Goal: Task Accomplishment & Management: Manage account settings

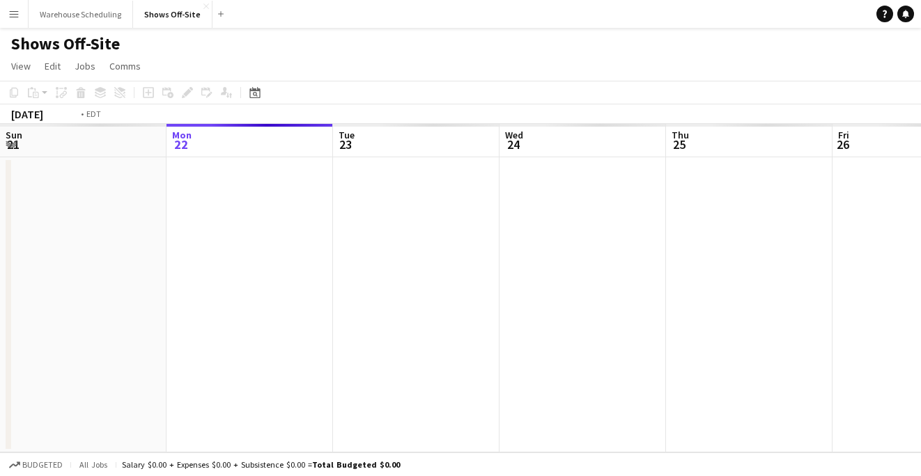
scroll to position [0, 479]
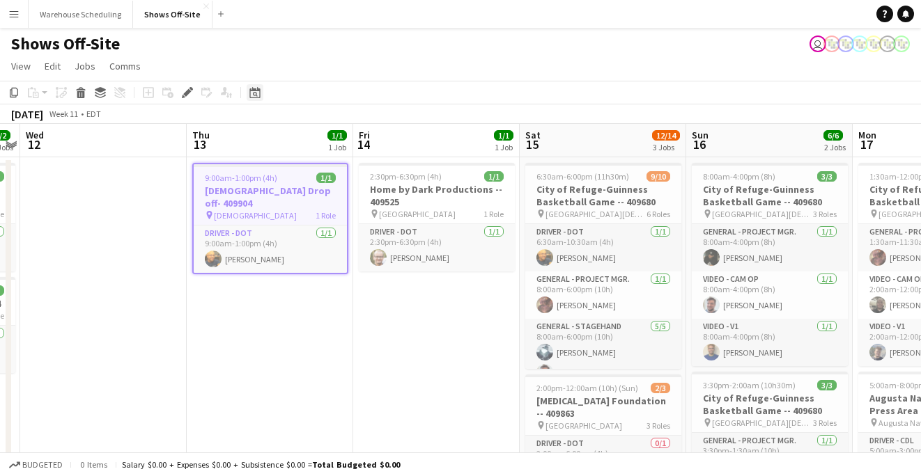
click at [258, 100] on div "Date picker" at bounding box center [255, 92] width 17 height 17
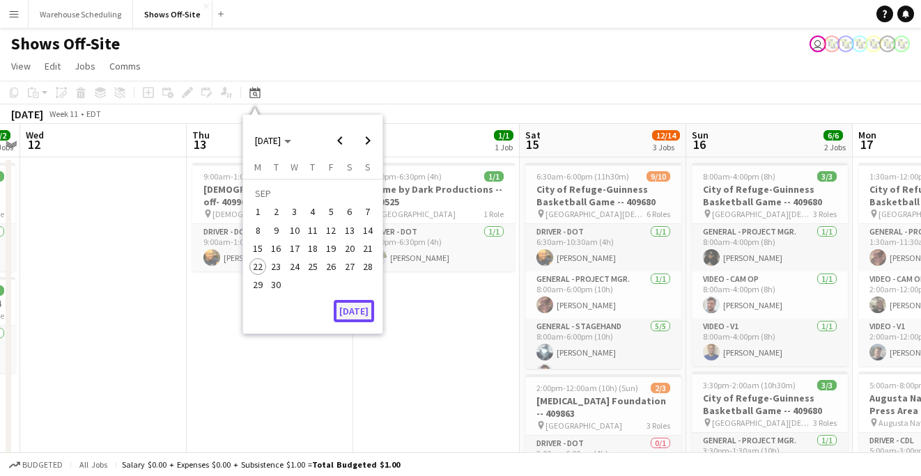
click at [363, 305] on button "[DATE]" at bounding box center [354, 311] width 40 height 22
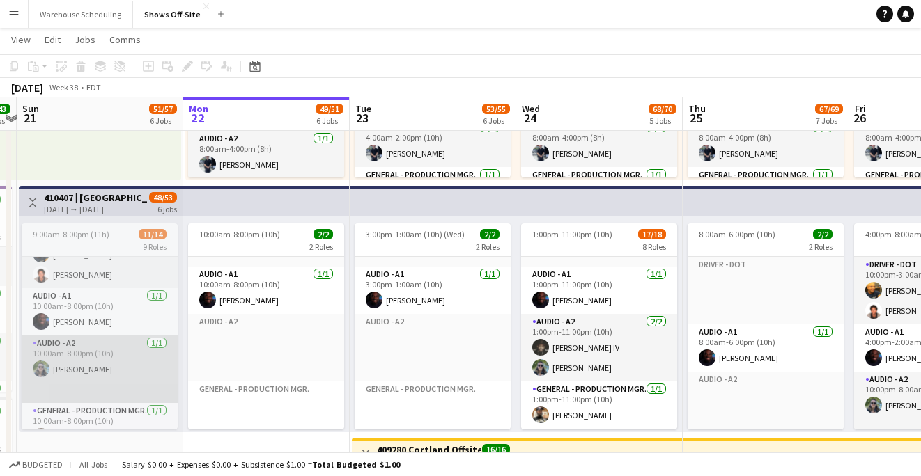
scroll to position [58, 0]
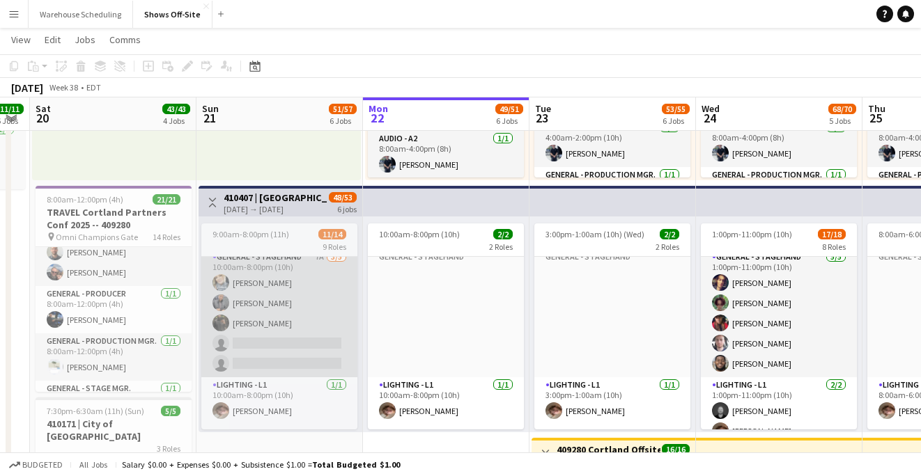
click at [258, 332] on app-card-role "General - Stagehand 7A [DATE] 10:00am-8:00pm (10h) [PERSON_NAME] [PERSON_NAME] …" at bounding box center [279, 313] width 156 height 128
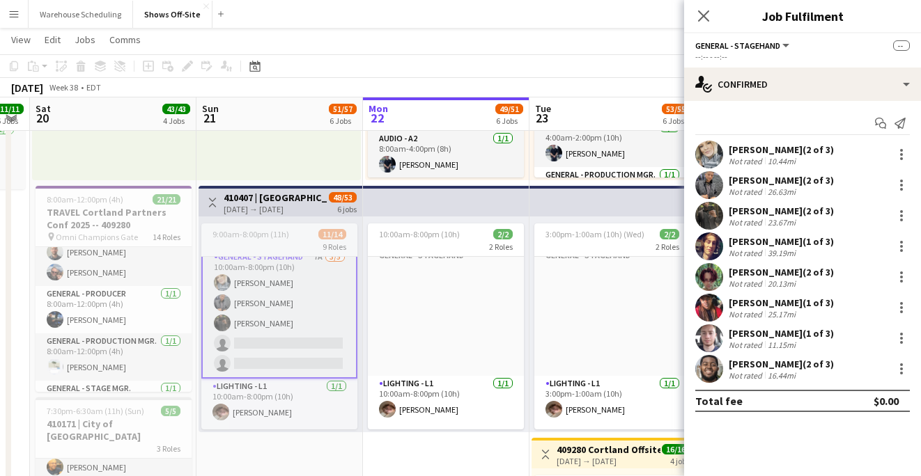
click at [258, 332] on app-card-role "General - Stagehand 7A [DATE] 10:00am-8:00pm (10h) [PERSON_NAME] [PERSON_NAME] …" at bounding box center [279, 313] width 156 height 131
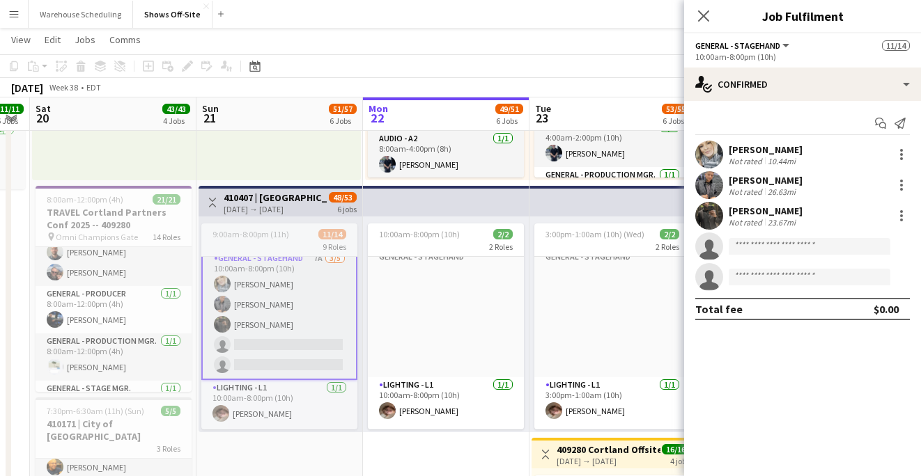
click at [756, 63] on app-options-switcher "General - Stagehand All roles General - Stagehand [DATE] 10:00am-8:00pm (10h)" at bounding box center [802, 50] width 237 height 34
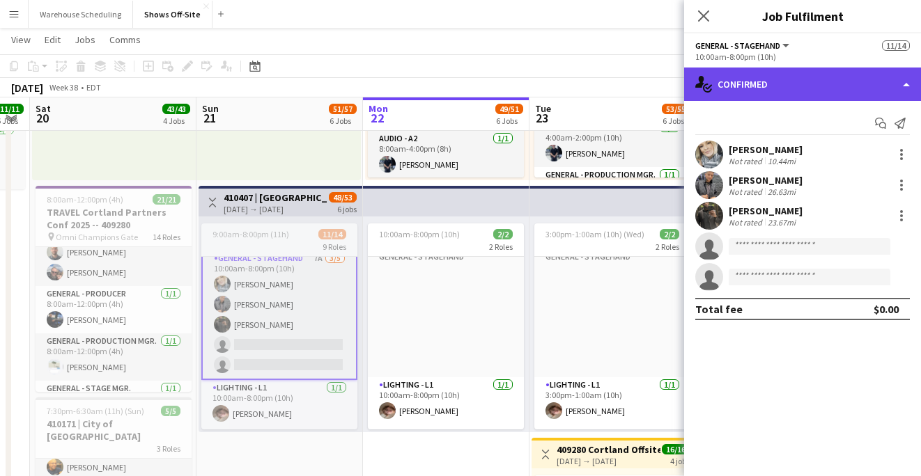
click at [750, 70] on div "single-neutral-actions-check-2 Confirmed" at bounding box center [802, 84] width 237 height 33
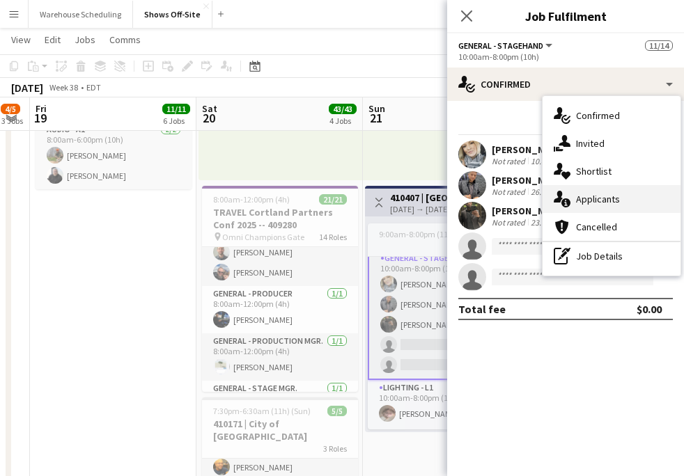
click at [586, 202] on span "Applicants" at bounding box center [598, 199] width 44 height 13
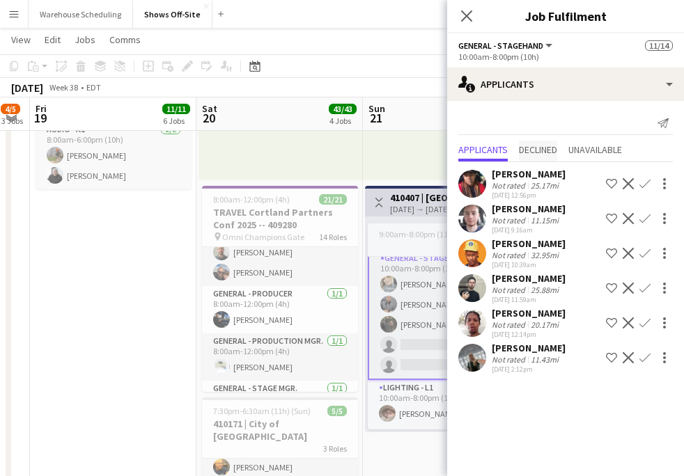
click at [523, 147] on span "Declined" at bounding box center [538, 150] width 38 height 10
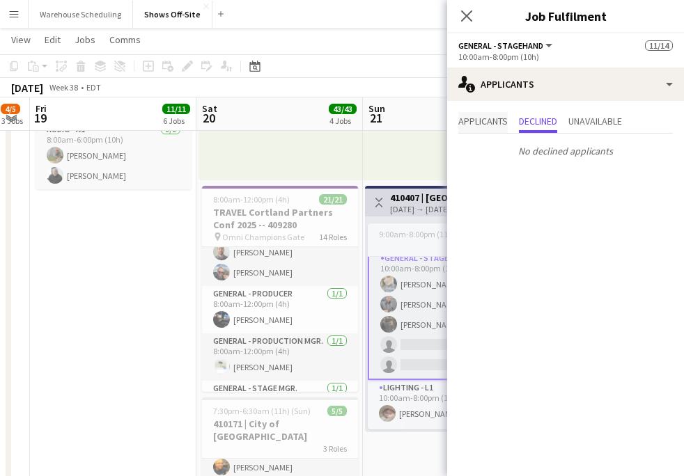
click at [492, 132] on span "Applicants" at bounding box center [482, 122] width 49 height 21
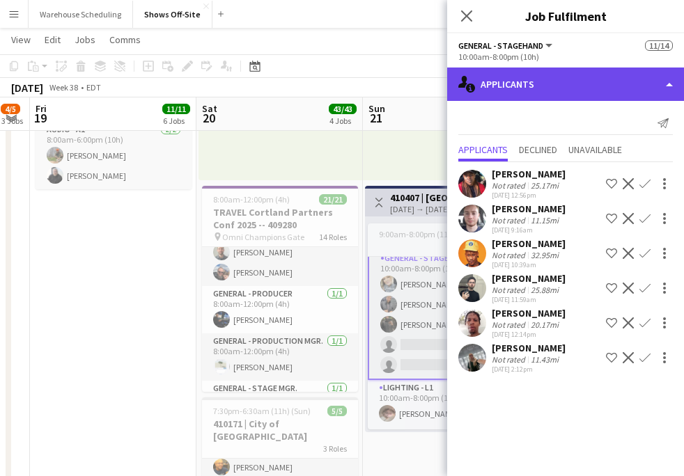
click at [522, 86] on div "single-neutral-actions-information Applicants" at bounding box center [565, 84] width 237 height 33
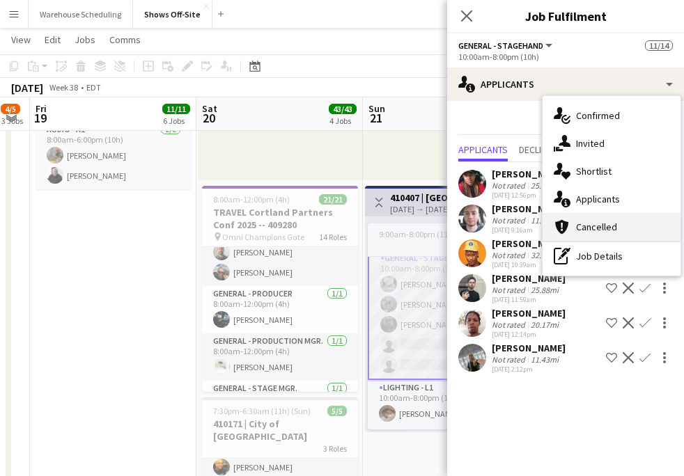
click at [607, 227] on span "Cancelled" at bounding box center [596, 227] width 41 height 13
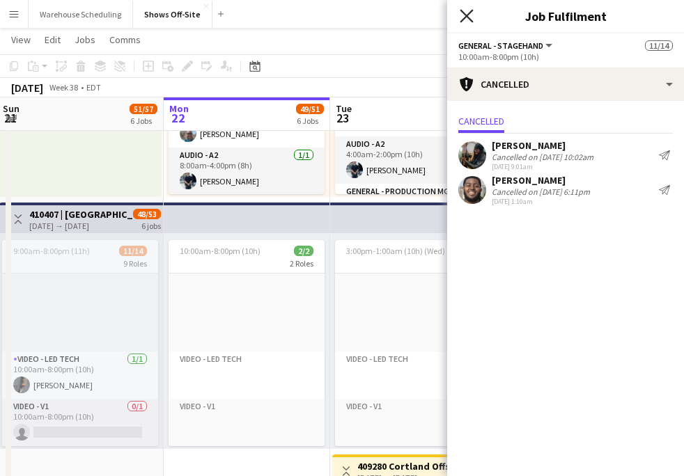
click at [468, 15] on icon "Close pop-in" at bounding box center [466, 15] width 13 height 13
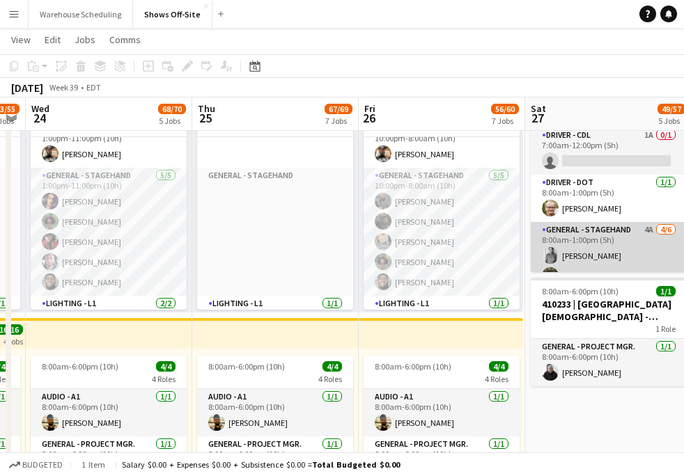
click at [582, 264] on app-card-role "General - Stagehand 4A [DATE] 8:00am-1:00pm (5h) [PERSON_NAME] [PERSON_NAME] [P…" at bounding box center [609, 296] width 156 height 148
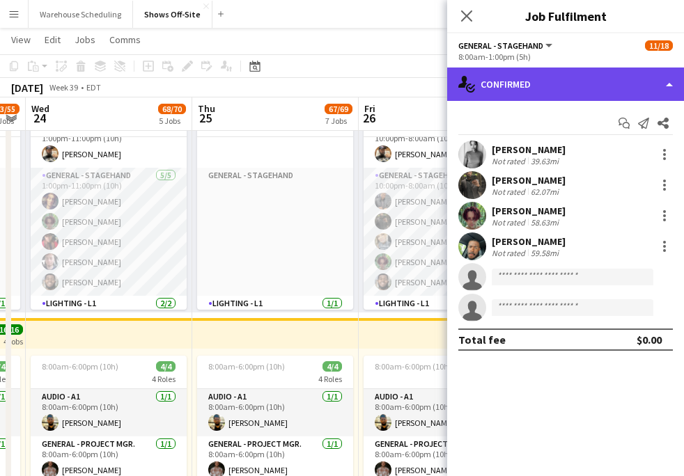
click at [532, 83] on div "single-neutral-actions-check-2 Confirmed" at bounding box center [565, 84] width 237 height 33
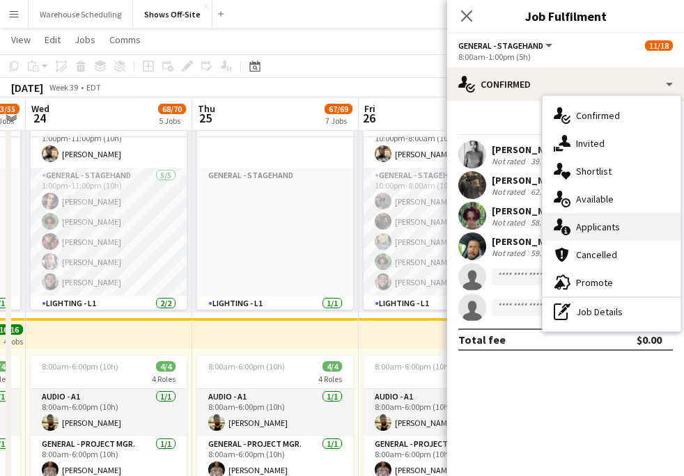
click at [578, 222] on span "Applicants" at bounding box center [598, 227] width 44 height 13
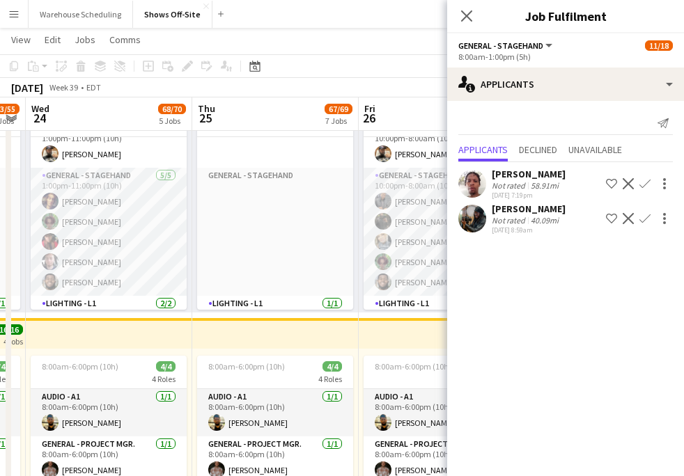
click at [644, 185] on app-icon "Confirm" at bounding box center [644, 183] width 11 height 11
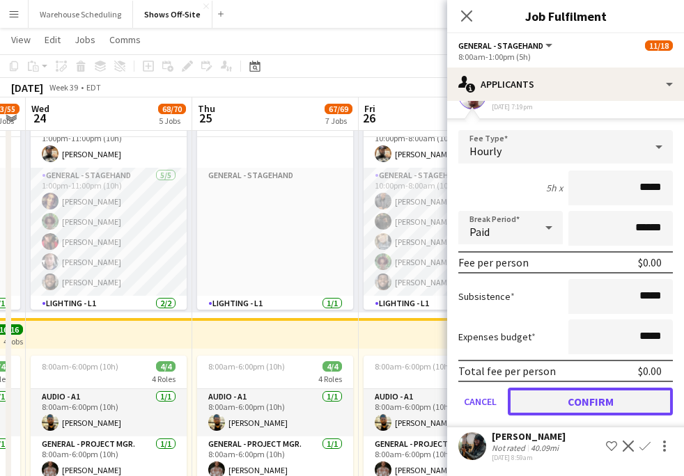
click at [595, 399] on button "Confirm" at bounding box center [590, 402] width 165 height 28
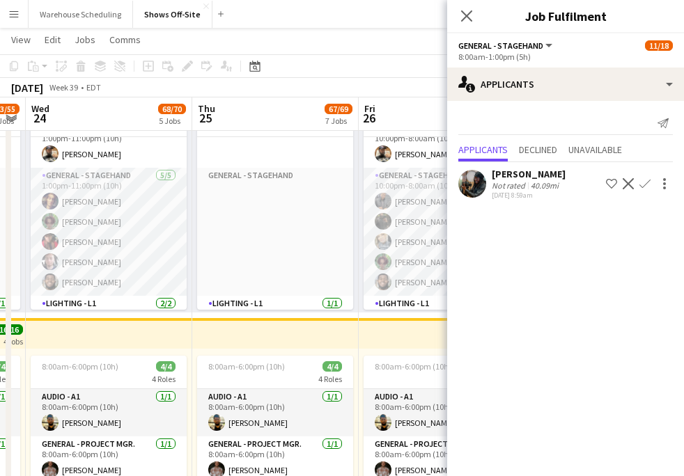
click at [644, 186] on app-icon "Confirm" at bounding box center [644, 183] width 11 height 11
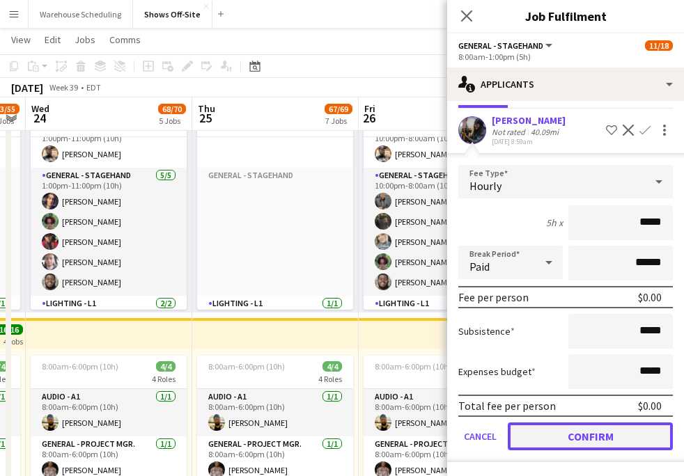
click at [581, 437] on button "Confirm" at bounding box center [590, 437] width 165 height 28
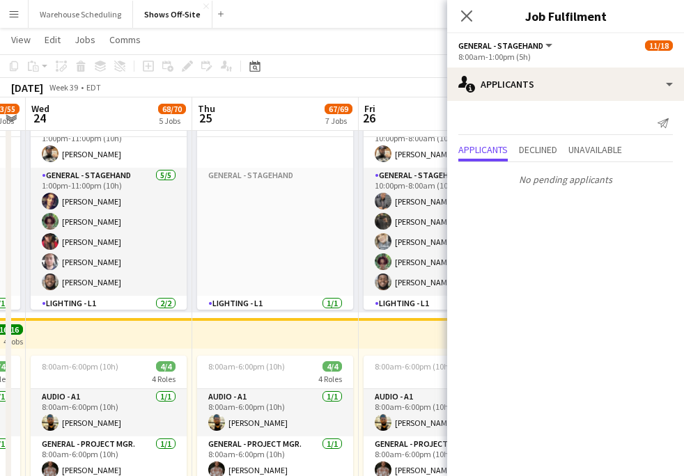
click at [473, 26] on div "Close pop-in" at bounding box center [466, 16] width 39 height 32
click at [467, 17] on icon at bounding box center [466, 15] width 13 height 13
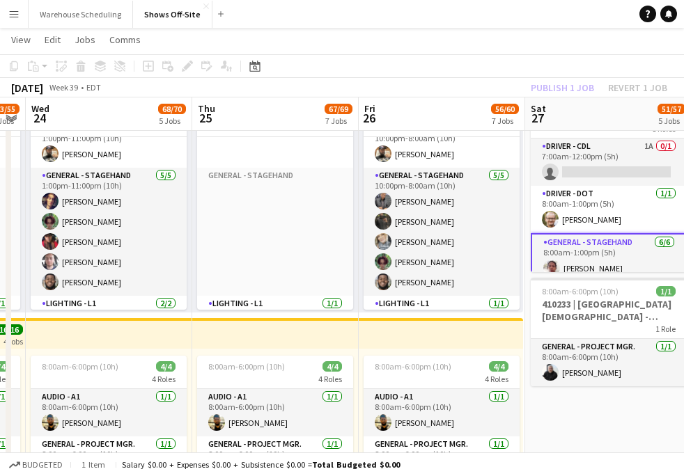
click at [571, 71] on app-toolbar "Copy Paste Paste Command V Paste with crew Command Shift V Paste linked Job [GE…" at bounding box center [342, 66] width 684 height 24
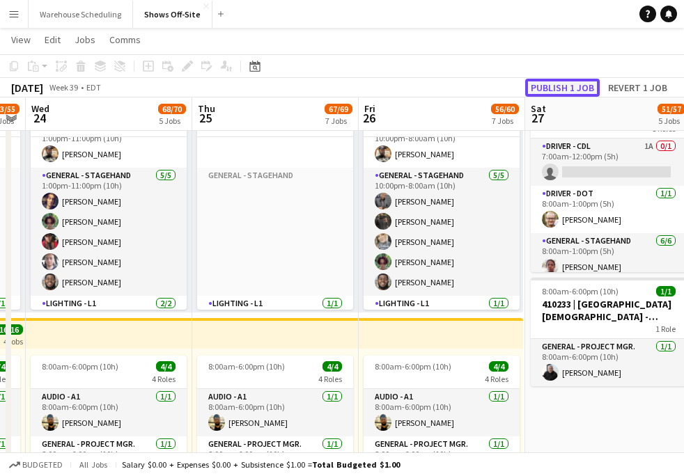
click at [576, 86] on button "Publish 1 job" at bounding box center [562, 88] width 75 height 18
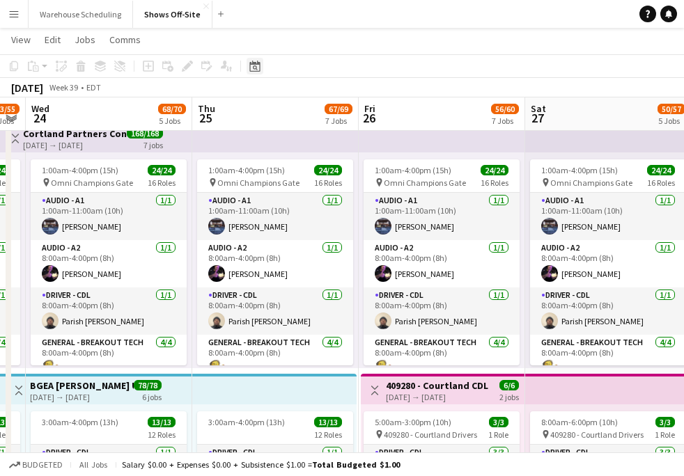
click at [247, 65] on div "Date picker" at bounding box center [255, 66] width 17 height 17
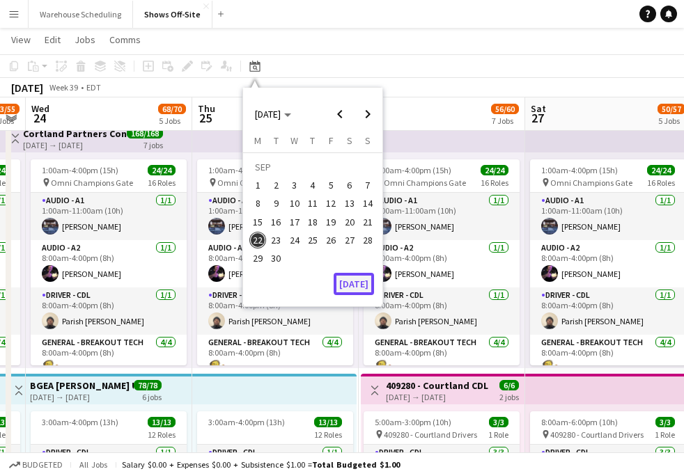
click at [352, 279] on button "[DATE]" at bounding box center [354, 284] width 40 height 22
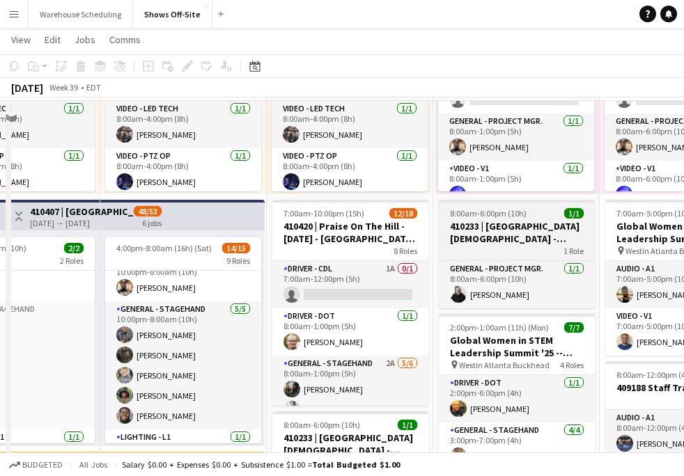
scroll to position [763, 0]
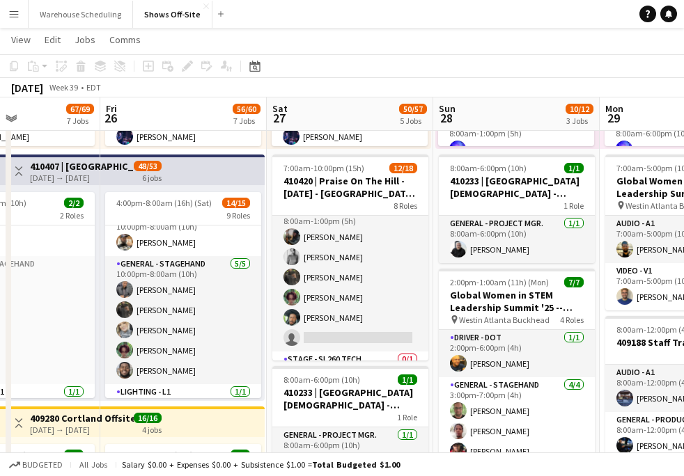
click at [368, 287] on app-card-role "General - Stagehand 2A [DATE] 8:00am-1:00pm (5h) [PERSON_NAME] [PERSON_NAME] [P…" at bounding box center [350, 277] width 156 height 148
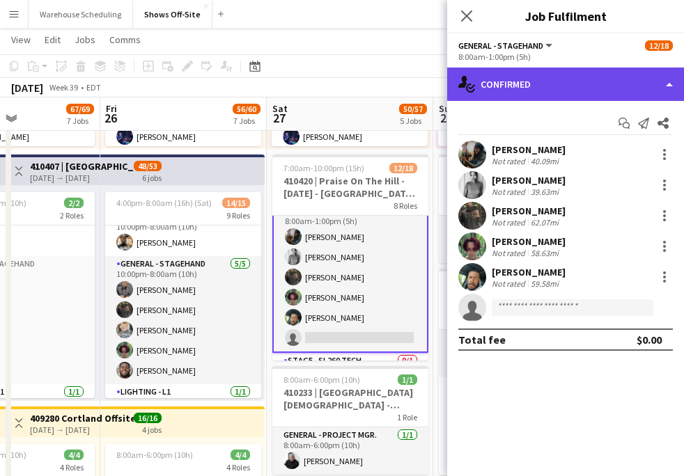
click at [580, 84] on div "single-neutral-actions-check-2 Confirmed" at bounding box center [565, 84] width 237 height 33
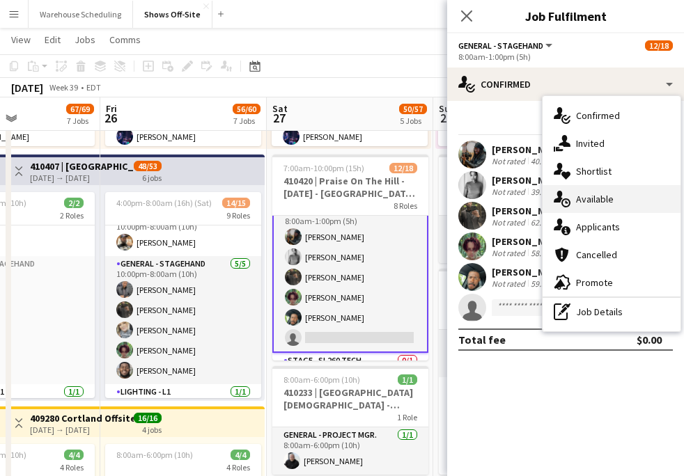
click at [589, 201] on span "Available" at bounding box center [595, 199] width 38 height 13
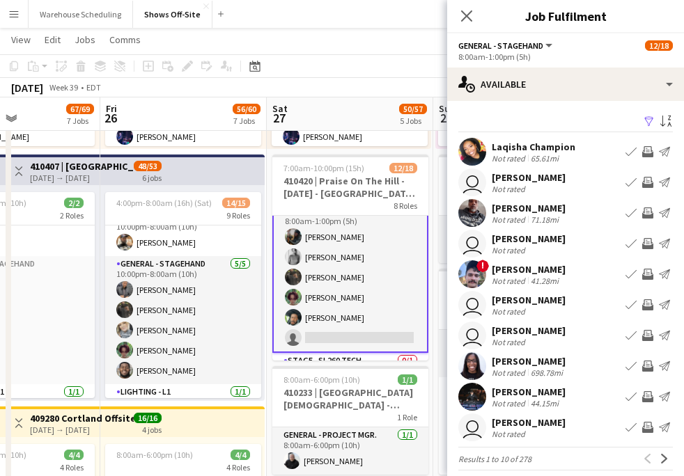
scroll to position [10, 0]
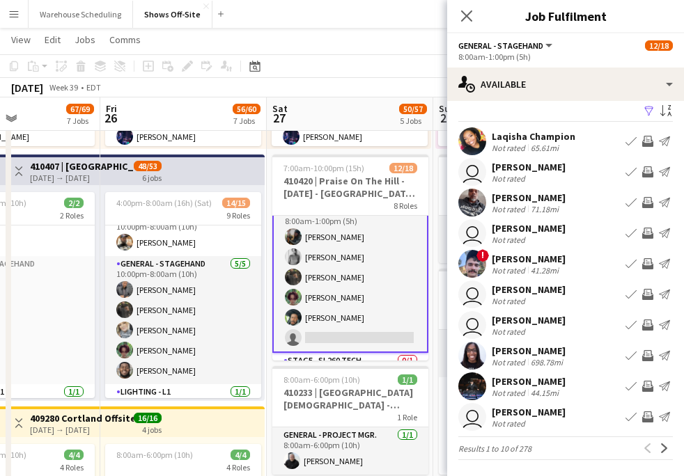
click at [648, 142] on app-icon "Invite crew" at bounding box center [647, 141] width 11 height 11
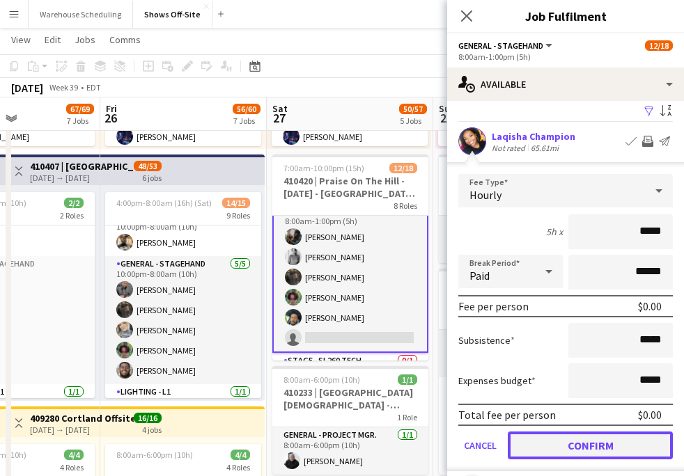
click at [594, 432] on button "Confirm" at bounding box center [590, 446] width 165 height 28
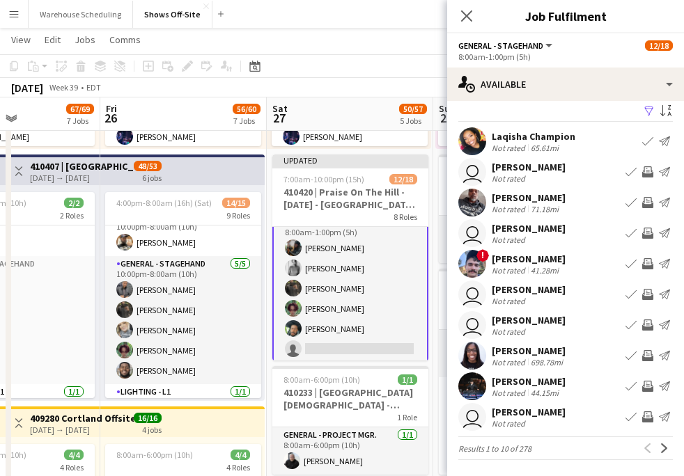
click at [644, 110] on app-icon "Filter" at bounding box center [649, 111] width 11 height 13
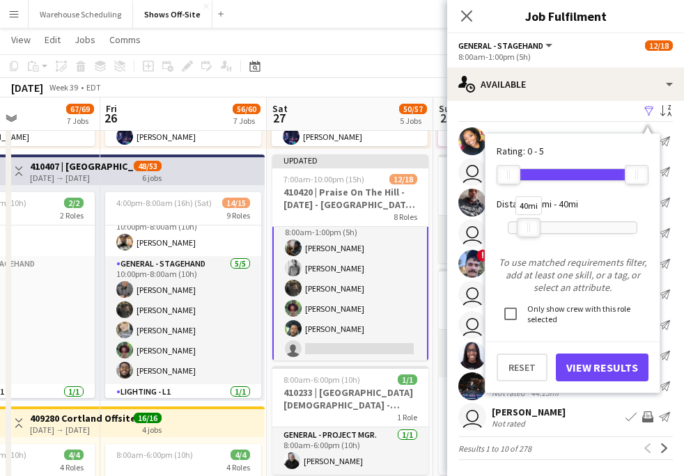
drag, startPoint x: 638, startPoint y: 223, endPoint x: 530, endPoint y: 222, distance: 108.0
click at [530, 222] on div at bounding box center [529, 228] width 22 height 18
click at [613, 372] on button "View Results" at bounding box center [602, 368] width 93 height 28
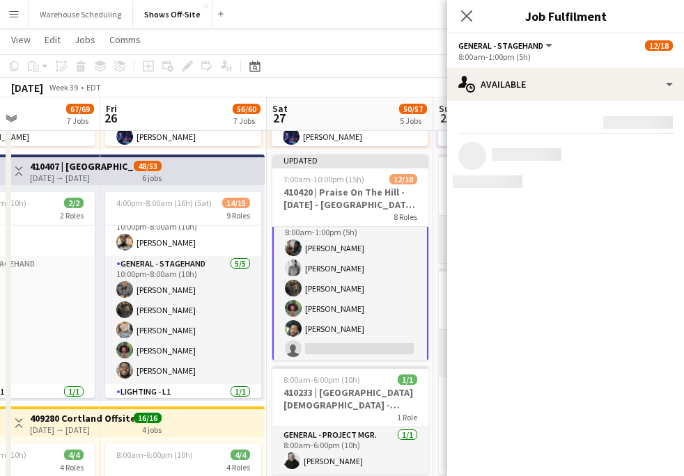
scroll to position [0, 0]
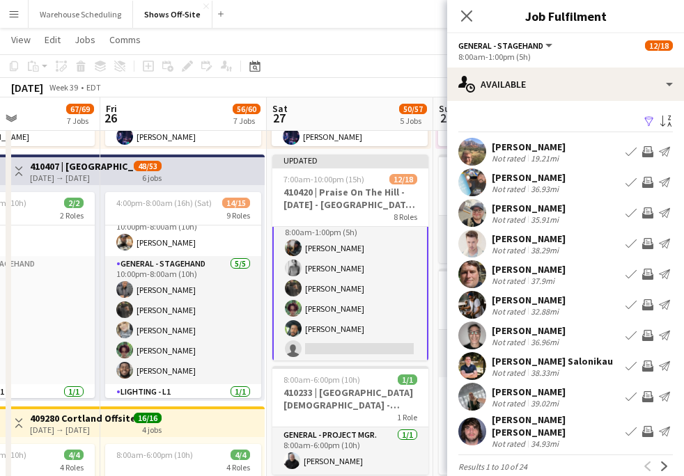
click at [646, 151] on app-icon "Invite crew" at bounding box center [647, 151] width 11 height 11
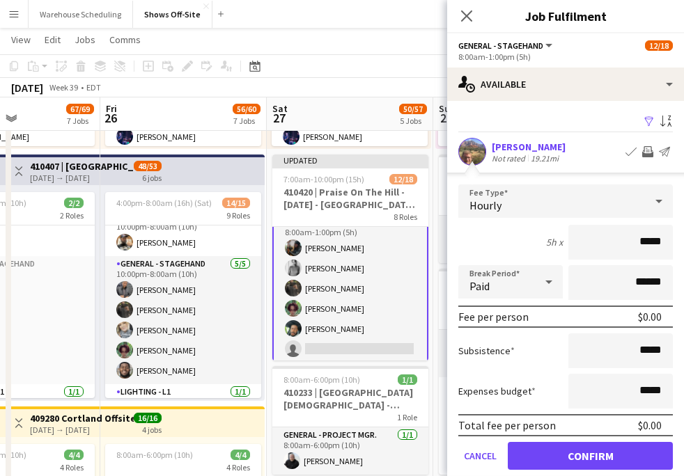
scroll to position [103, 0]
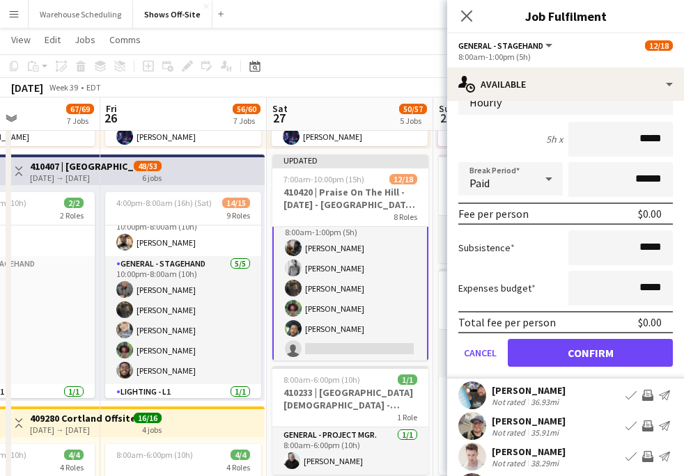
click at [600, 338] on form "Fee Type Hourly 5h x ***** Break Period Paid ****** Fee per person $0.00 Subsis…" at bounding box center [565, 230] width 237 height 297
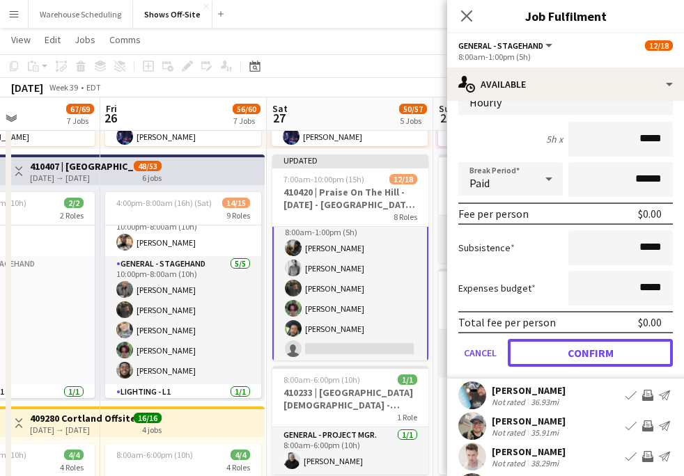
click at [603, 348] on button "Confirm" at bounding box center [590, 353] width 165 height 28
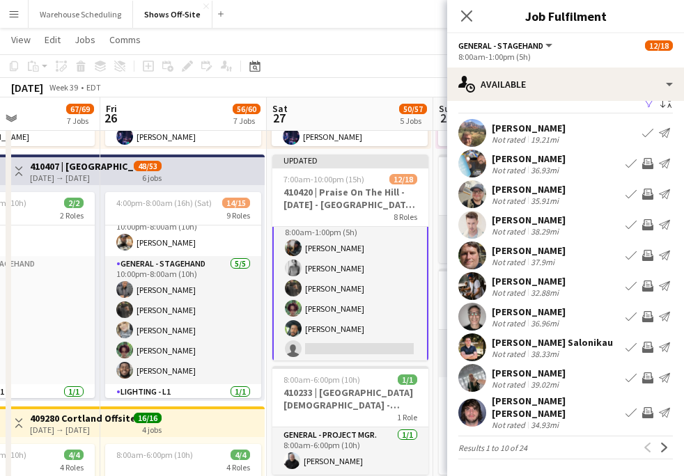
scroll to position [11, 0]
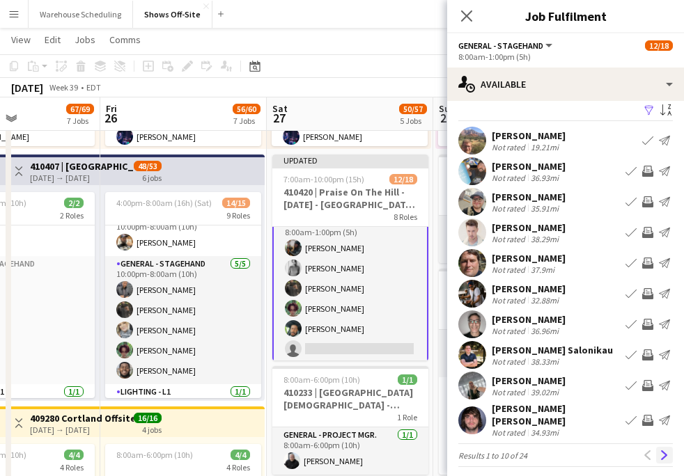
click at [665, 451] on app-icon "Next" at bounding box center [665, 456] width 10 height 10
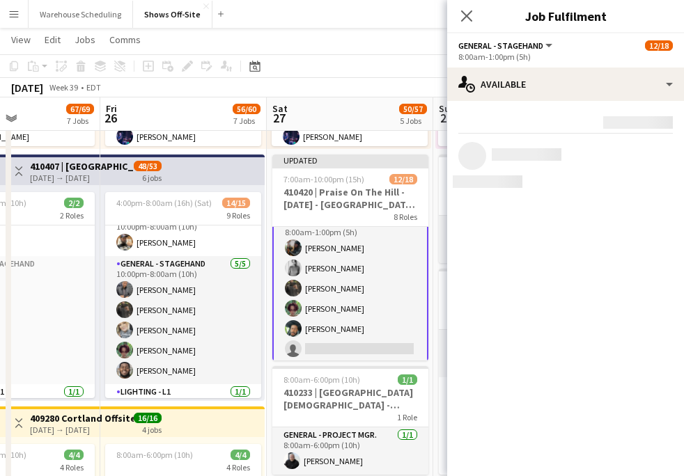
scroll to position [0, 0]
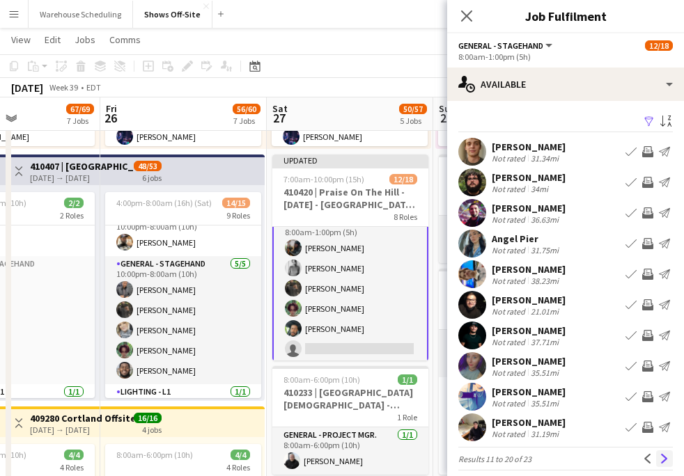
click at [662, 453] on button "Next" at bounding box center [664, 459] width 17 height 17
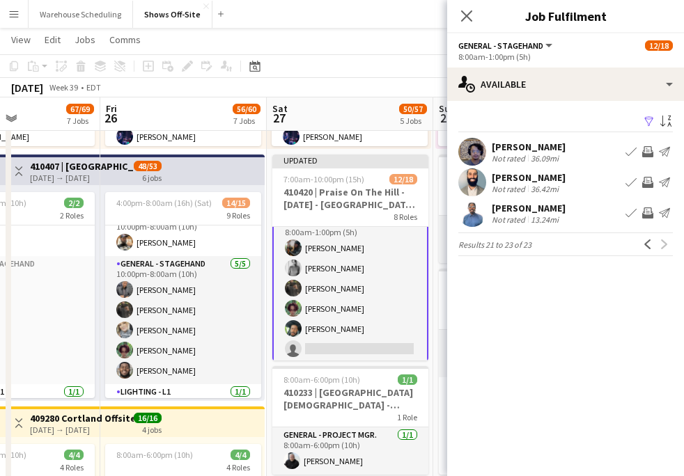
click at [646, 180] on app-icon "Invite crew" at bounding box center [647, 182] width 11 height 11
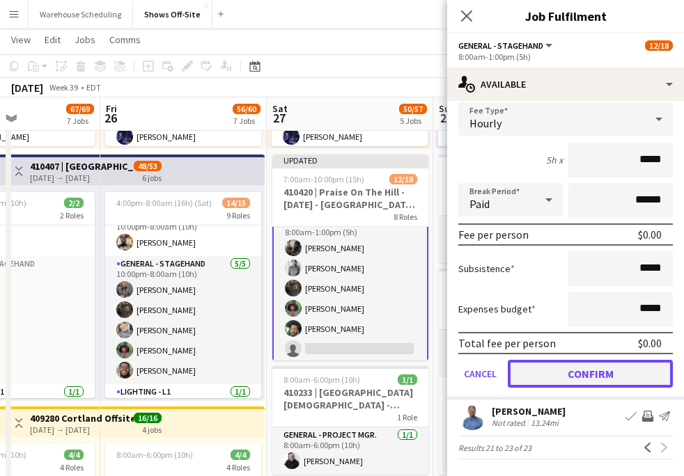
click at [582, 373] on button "Confirm" at bounding box center [590, 374] width 165 height 28
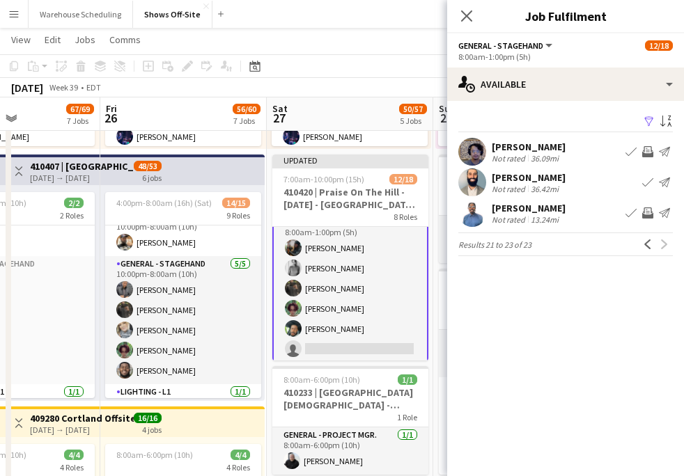
click at [651, 122] on app-icon "Filter" at bounding box center [649, 122] width 11 height 13
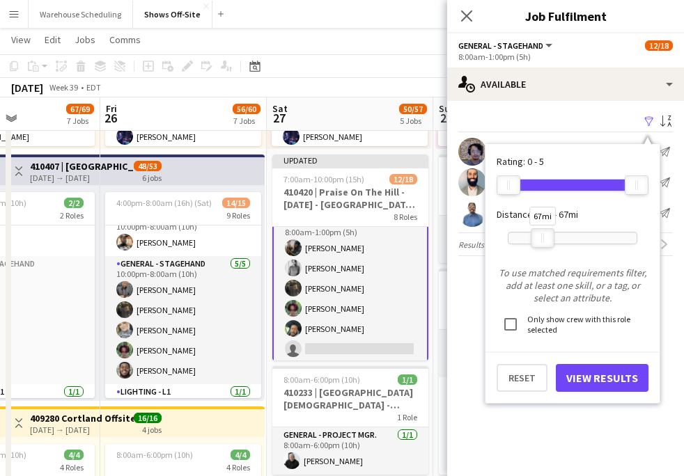
drag, startPoint x: 536, startPoint y: 239, endPoint x: 552, endPoint y: 241, distance: 15.5
click at [552, 241] on div at bounding box center [543, 238] width 22 height 18
click at [577, 369] on button "View Results" at bounding box center [602, 378] width 93 height 28
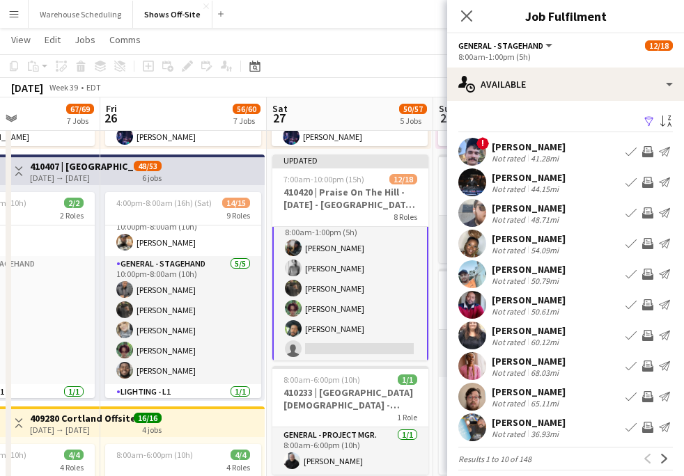
click at [649, 183] on app-icon "Invite crew" at bounding box center [647, 182] width 11 height 11
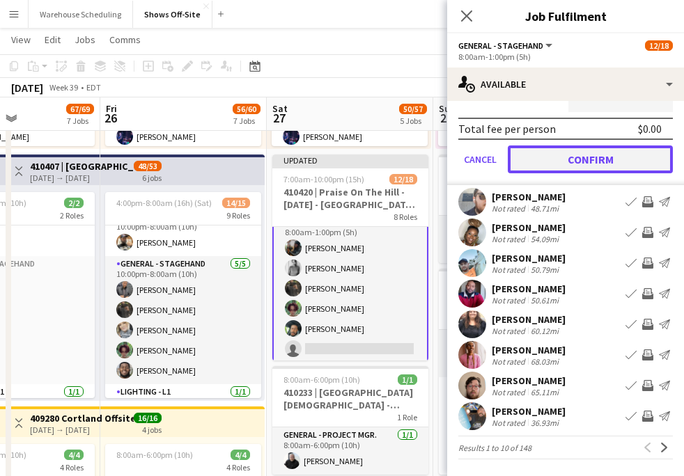
click at [605, 157] on button "Confirm" at bounding box center [590, 160] width 165 height 28
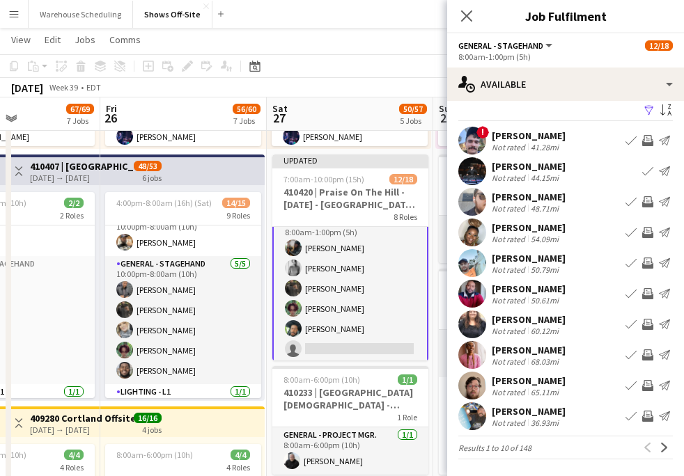
scroll to position [11, 0]
click at [648, 198] on app-icon "Invite crew" at bounding box center [647, 201] width 11 height 11
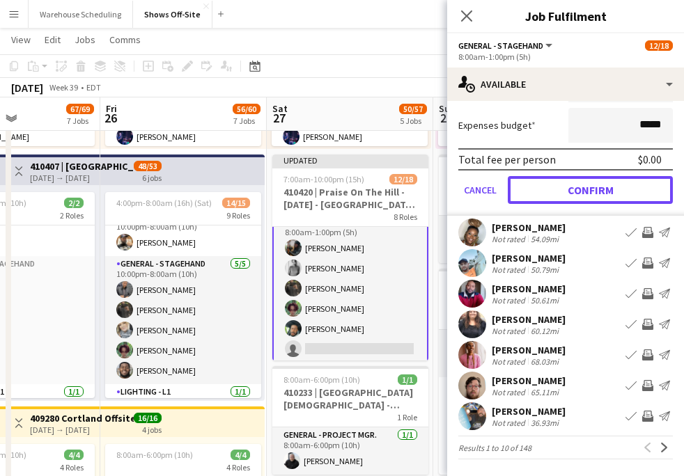
click at [575, 194] on button "Confirm" at bounding box center [590, 190] width 165 height 28
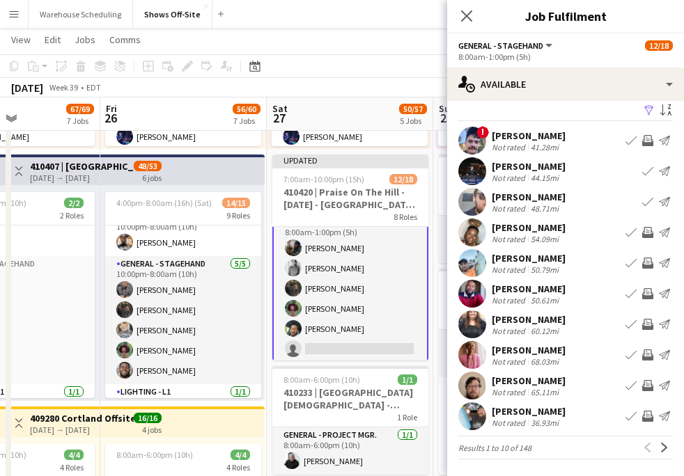
click at [648, 354] on app-icon "Invite crew" at bounding box center [647, 355] width 11 height 11
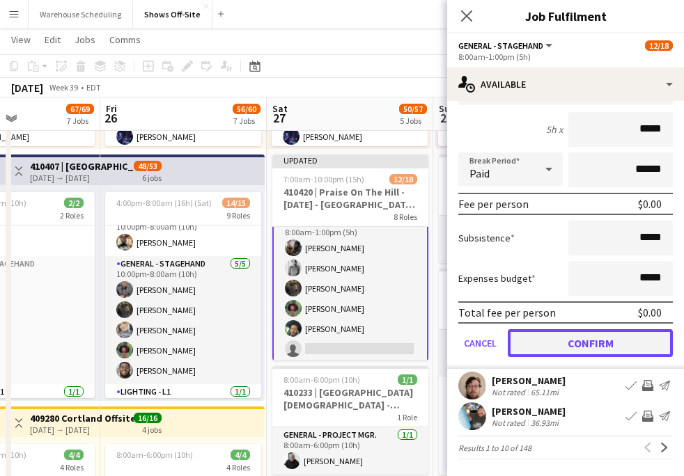
click at [619, 346] on button "Confirm" at bounding box center [590, 343] width 165 height 28
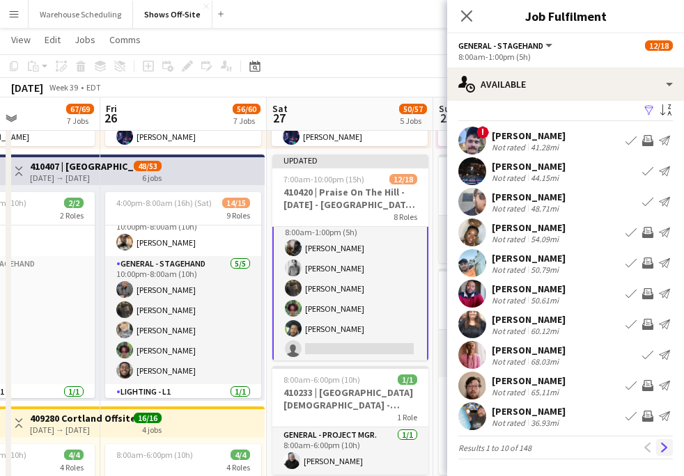
click at [667, 443] on app-icon "Next" at bounding box center [665, 448] width 10 height 10
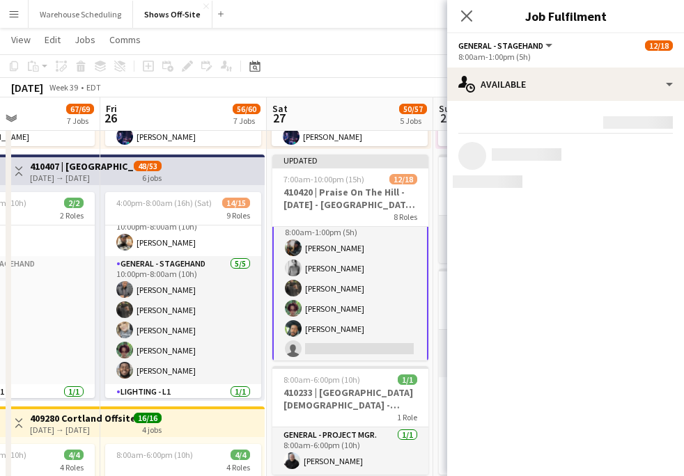
scroll to position [0, 0]
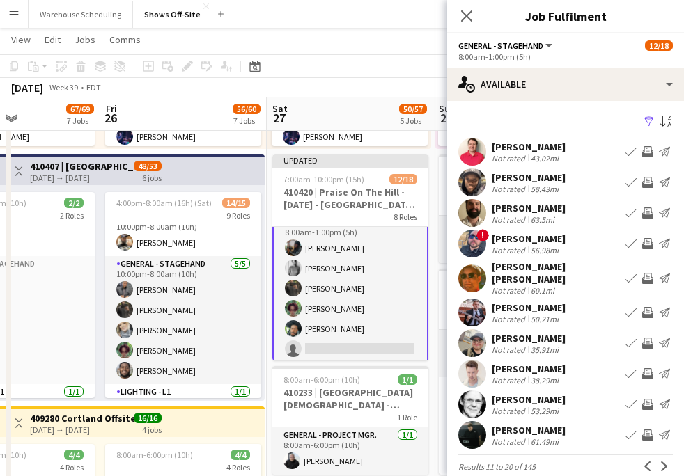
click at [644, 154] on app-icon "Invite crew" at bounding box center [647, 151] width 11 height 11
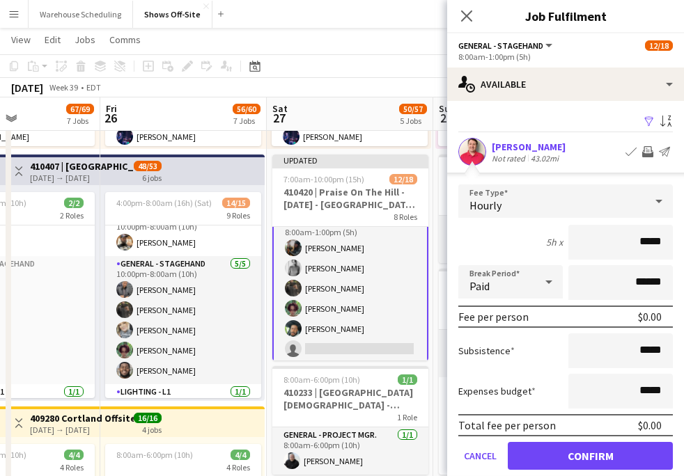
scroll to position [327, 0]
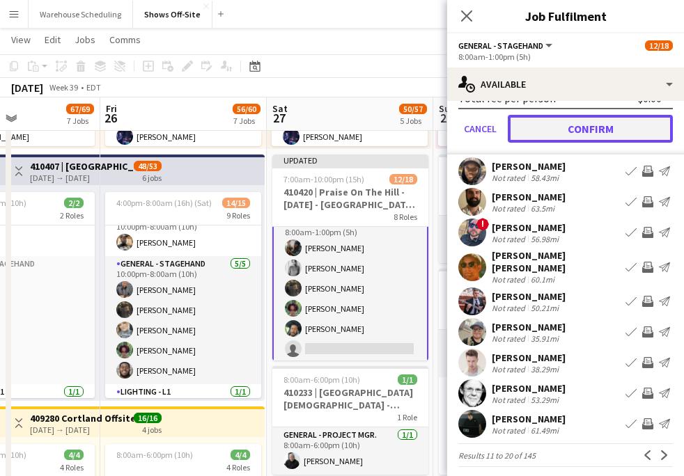
click at [578, 133] on button "Confirm" at bounding box center [590, 129] width 165 height 28
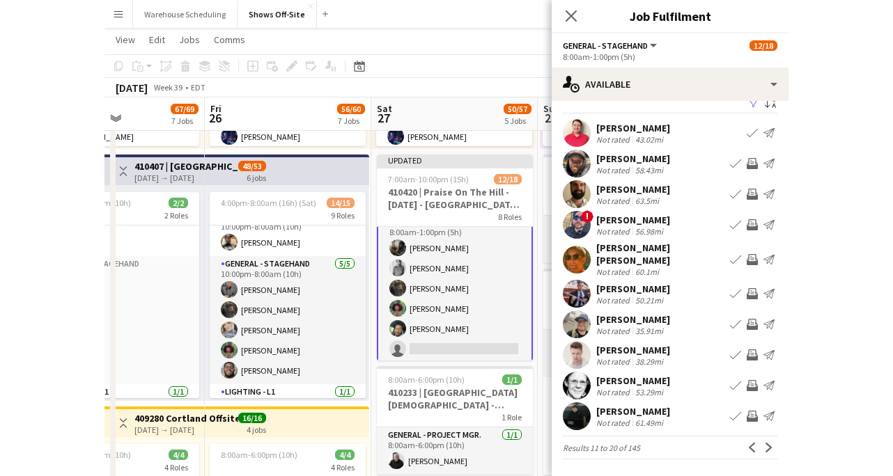
scroll to position [11, 0]
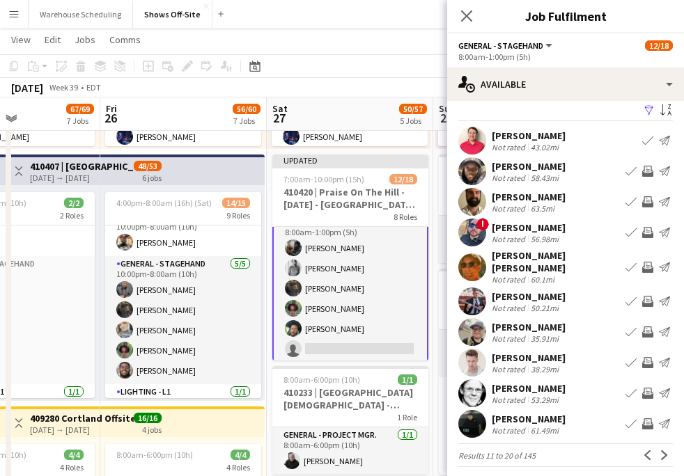
click at [470, 230] on app-user-avatar at bounding box center [472, 233] width 28 height 28
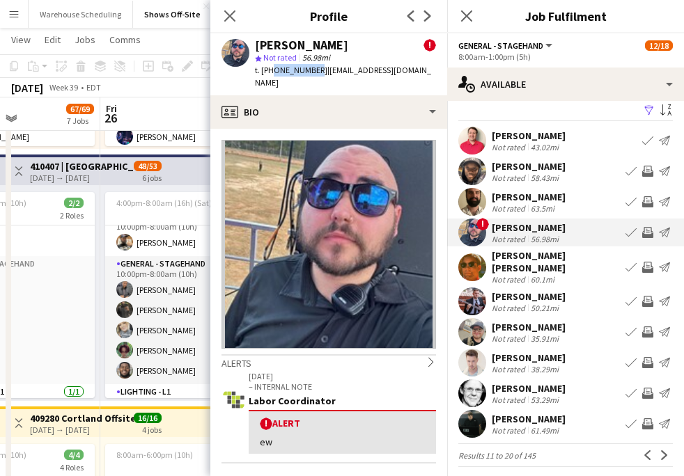
drag, startPoint x: 269, startPoint y: 70, endPoint x: 311, endPoint y: 69, distance: 41.8
click at [311, 69] on span "t. [PHONE_NUMBER]" at bounding box center [291, 70] width 72 height 10
copy span "4044441762"
